Goal: Transaction & Acquisition: Purchase product/service

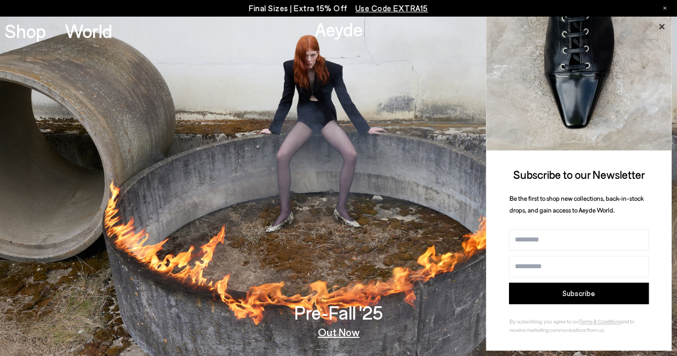
click at [660, 27] on icon at bounding box center [662, 27] width 14 height 14
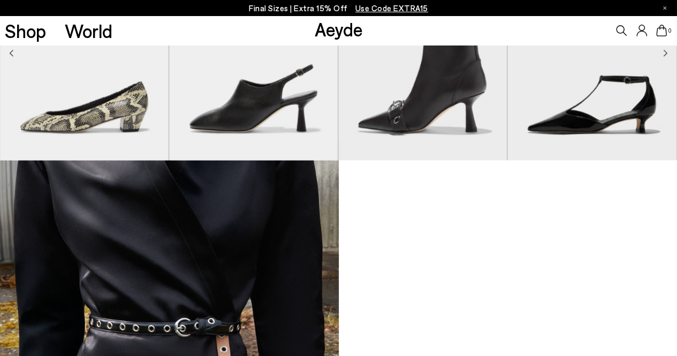
scroll to position [750, 0]
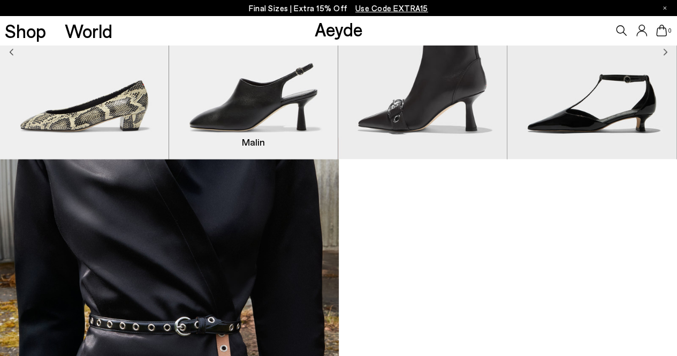
click at [257, 109] on img "2 / 9" at bounding box center [253, 52] width 169 height 213
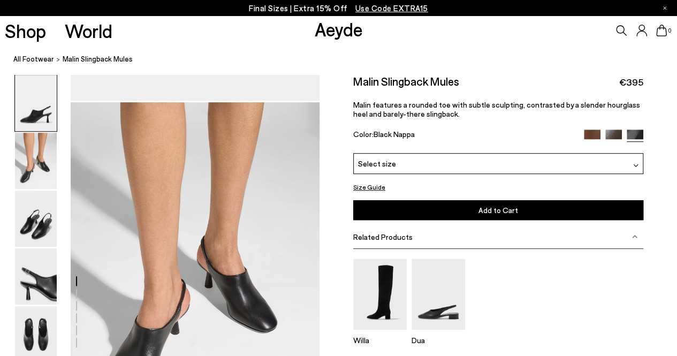
scroll to position [321, 0]
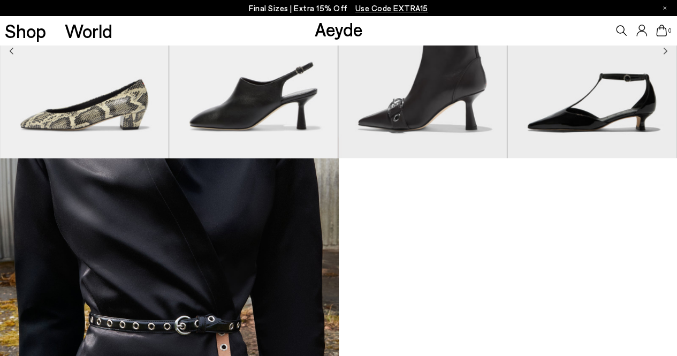
scroll to position [750, 0]
